Goal: Find specific page/section: Find specific page/section

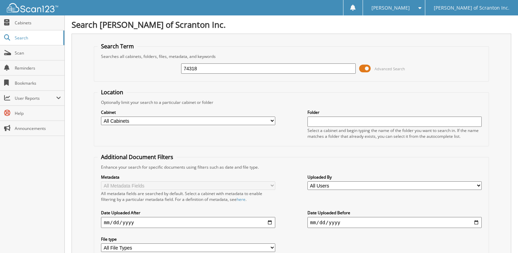
type input "74318"
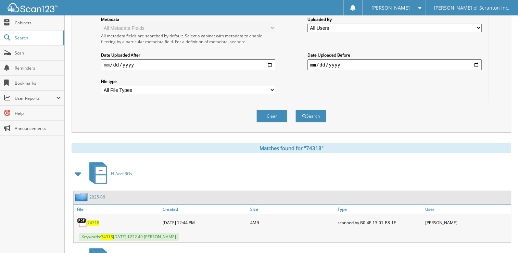
scroll to position [206, 0]
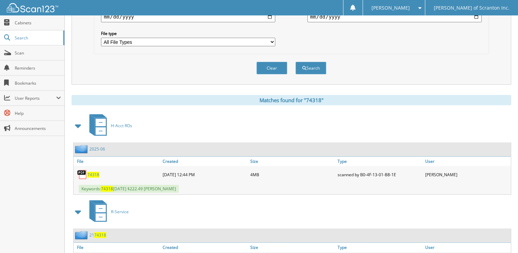
click at [93, 172] on span "74318" at bounding box center [93, 175] width 12 height 6
